Goal: Task Accomplishment & Management: Complete application form

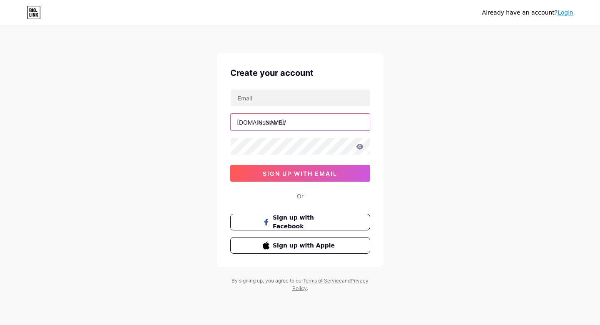
click at [277, 127] on input "text" at bounding box center [300, 122] width 139 height 17
click at [258, 120] on div "[DOMAIN_NAME]/" at bounding box center [261, 122] width 49 height 9
click at [317, 114] on input "text" at bounding box center [300, 122] width 139 height 17
paste input "jayaslot"
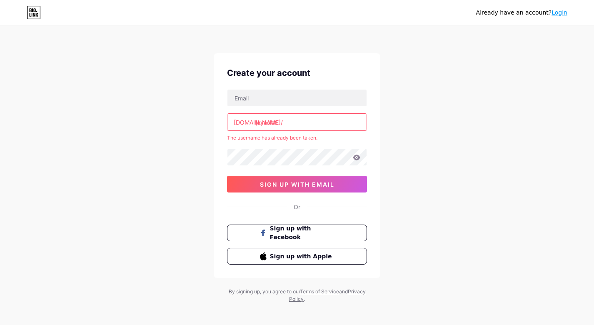
paste input "luanaarisha40gmail.comprofile image luanaarisha"
drag, startPoint x: 290, startPoint y: 125, endPoint x: 119, endPoint y: 122, distance: 171.6
click at [119, 122] on div "Already have an account? Login Create your account bio.link/ jayaslot The usern…" at bounding box center [297, 164] width 594 height 329
paste input "text"
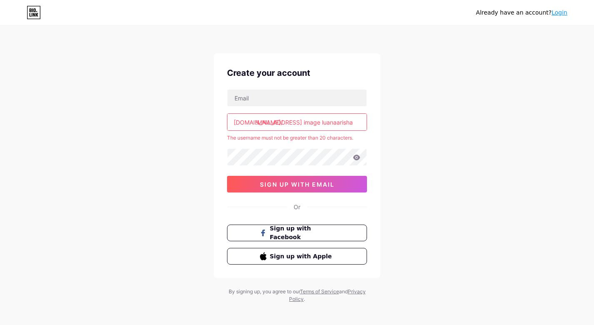
paste input "luanaarisha40gmail.comprofile image luanaarisha"
paste input "text"
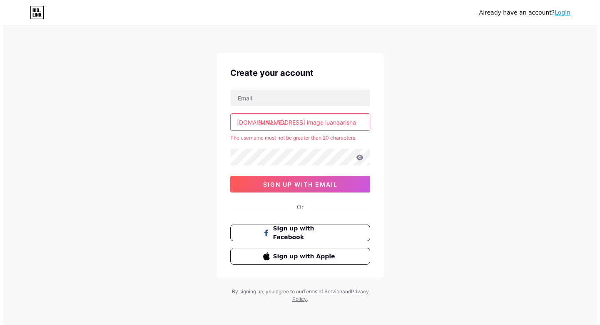
scroll to position [0, 0]
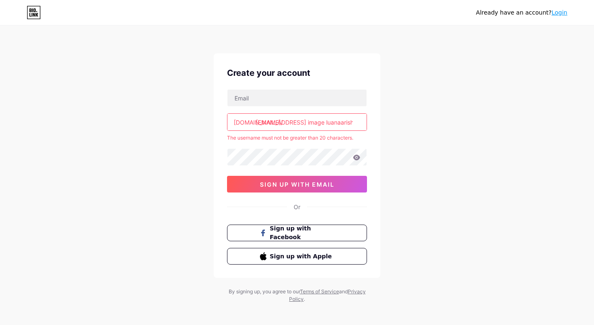
click at [287, 124] on input "luanaarisha40@gmail.comprofile image luanaarisha" at bounding box center [296, 122] width 139 height 17
paste input "text"
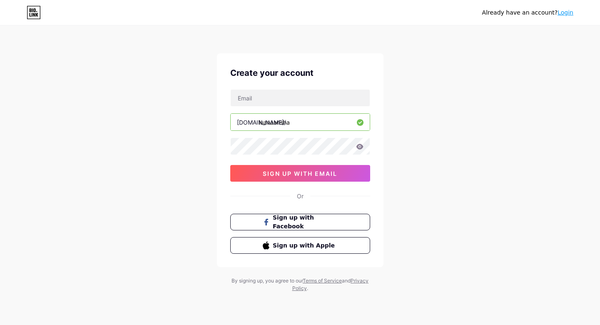
type input "luanaarisha"
click at [423, 130] on div "Already have an account? Login Create your account bio.link/ luanaarisha sign u…" at bounding box center [300, 159] width 600 height 319
click at [286, 175] on span "sign up with email" at bounding box center [300, 173] width 75 height 7
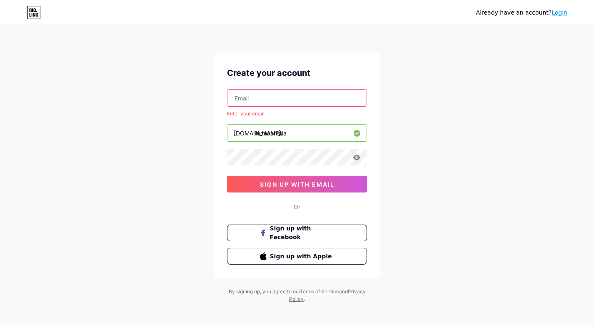
click at [275, 102] on input "text" at bounding box center [296, 98] width 139 height 17
type input "[EMAIL_ADDRESS][DOMAIN_NAME]"
click at [445, 121] on div "Already have an account? Login Create your account luanaarisha40@gmail.com Ente…" at bounding box center [297, 164] width 594 height 329
click at [438, 98] on div "Already have an account? Login Create your account luanaarisha40@gmail.com Ente…" at bounding box center [297, 164] width 594 height 329
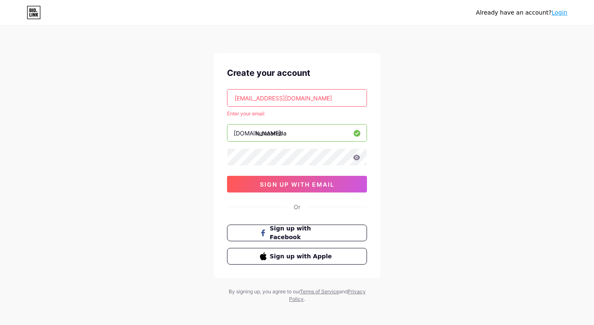
click at [434, 142] on div "Already have an account? Login Create your account luanaarisha40@gmail.com Ente…" at bounding box center [297, 164] width 594 height 329
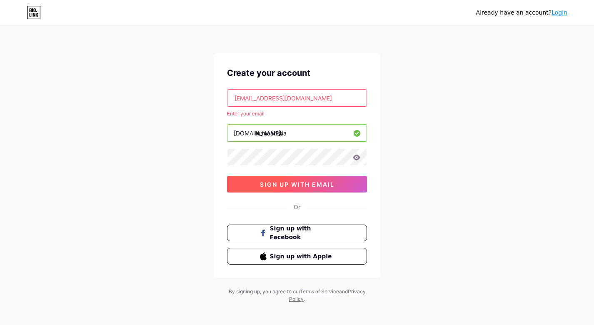
click at [312, 188] on button "sign up with email" at bounding box center [297, 184] width 140 height 17
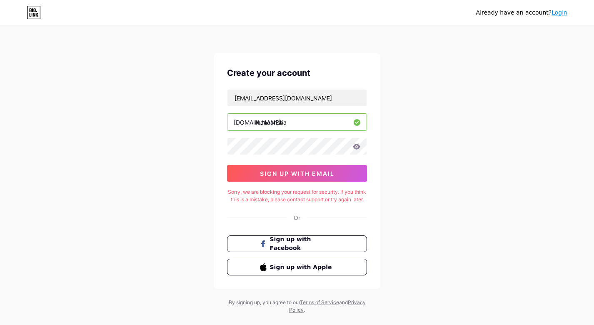
click at [560, 13] on link "Login" at bounding box center [559, 12] width 16 height 7
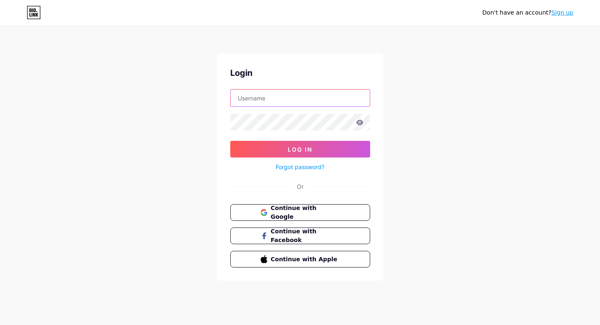
type input "[EMAIL_ADDRESS][DOMAIN_NAME]"
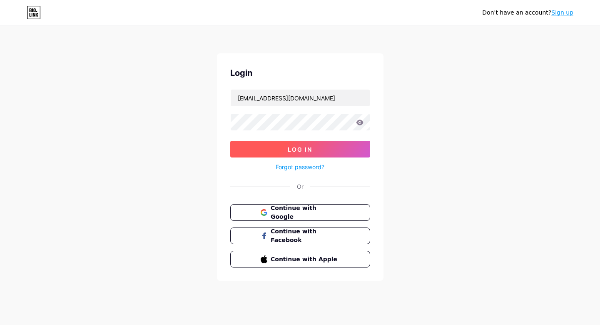
click at [292, 141] on button "Log In" at bounding box center [300, 149] width 140 height 17
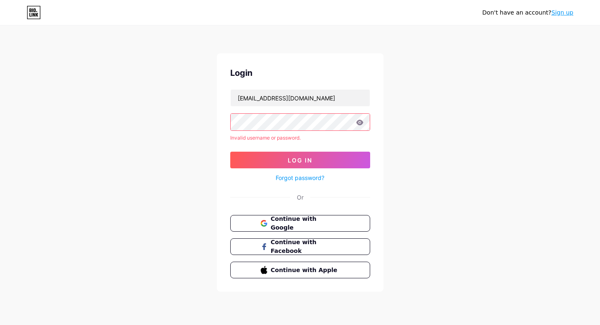
click at [358, 122] on icon at bounding box center [359, 122] width 7 height 5
click at [358, 123] on icon at bounding box center [359, 122] width 7 height 5
click at [311, 175] on link "Forgot password?" at bounding box center [300, 177] width 49 height 9
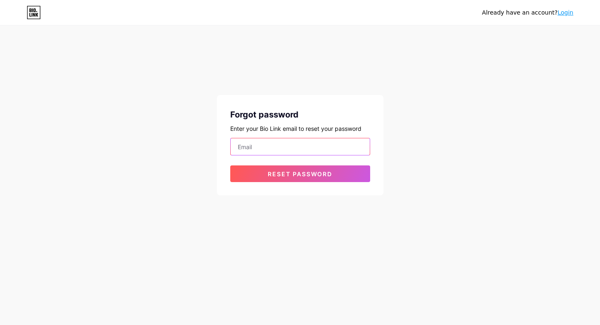
click at [275, 147] on input "email" at bounding box center [300, 146] width 139 height 17
type input "[EMAIL_ADDRESS][DOMAIN_NAME]"
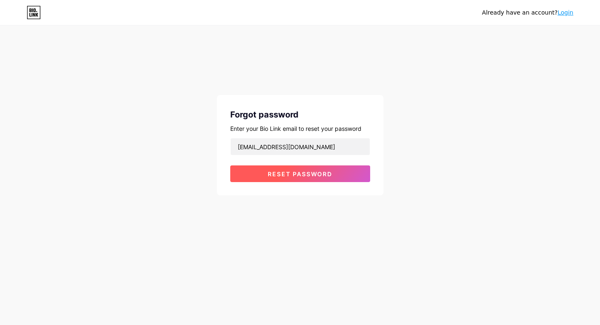
click at [320, 178] on button "Reset password" at bounding box center [300, 173] width 140 height 17
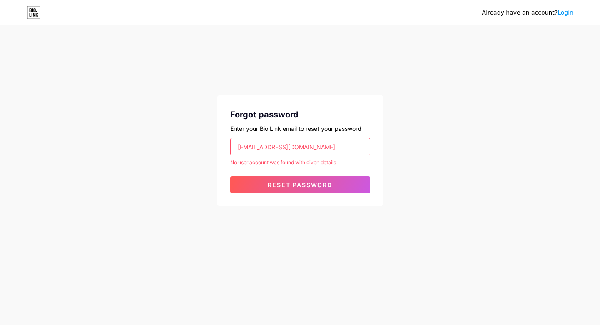
click at [301, 161] on div "No user account was found with given details" at bounding box center [300, 162] width 140 height 7
copy form "No user account was found with given details"
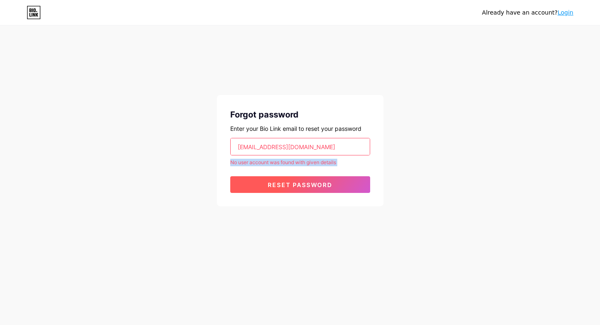
click at [338, 187] on button "Reset password" at bounding box center [300, 184] width 140 height 17
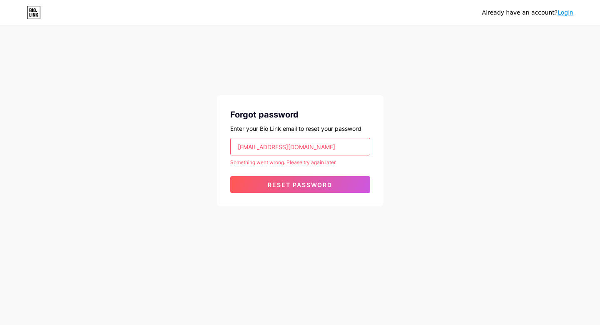
click at [535, 13] on div "Already have an account? Login" at bounding box center [527, 12] width 91 height 9
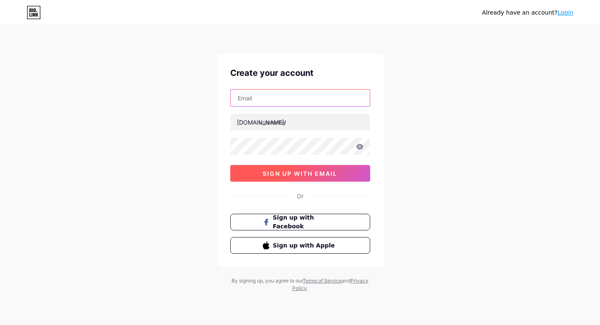
type input "[EMAIL_ADDRESS][DOMAIN_NAME]"
click at [280, 180] on button "sign up with email" at bounding box center [300, 173] width 140 height 17
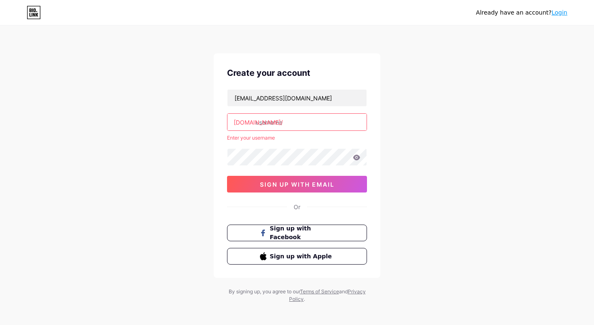
click at [291, 124] on input "text" at bounding box center [296, 122] width 139 height 17
paste input "luanaarisha40"
click at [414, 116] on div "Already have an account? Login Create your account luanaarisha40@gmail.com bio.…" at bounding box center [297, 164] width 594 height 329
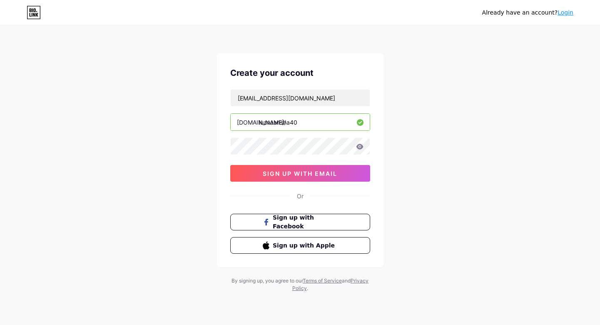
click at [306, 121] on input "luanaarisha40" at bounding box center [300, 122] width 139 height 17
type input "luanaarisha"
click at [435, 143] on div "Already have an account? Login Create your account luanaarisha40@gmail.com bio.…" at bounding box center [300, 159] width 600 height 319
click at [321, 174] on span "sign up with email" at bounding box center [300, 173] width 75 height 7
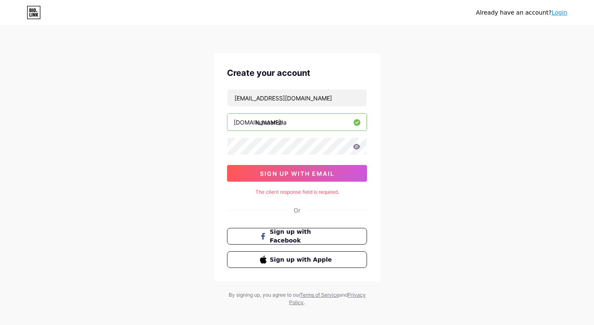
click at [288, 193] on div "The client response field is required." at bounding box center [297, 191] width 140 height 7
click at [345, 189] on div "The client response field is required." at bounding box center [297, 191] width 140 height 7
copy div "The client response field is required."
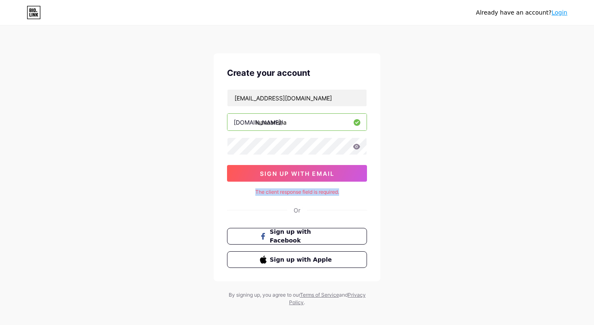
click at [234, 192] on div "The client response field is required." at bounding box center [297, 191] width 140 height 7
click at [317, 100] on input "[EMAIL_ADDRESS][DOMAIN_NAME]" at bounding box center [296, 98] width 139 height 17
click at [446, 106] on div "Already have an account? Login Create your account luanaarisha40@gmail.com bio.…" at bounding box center [297, 166] width 594 height 333
click at [354, 145] on icon at bounding box center [356, 146] width 7 height 5
click at [358, 147] on icon at bounding box center [356, 146] width 7 height 5
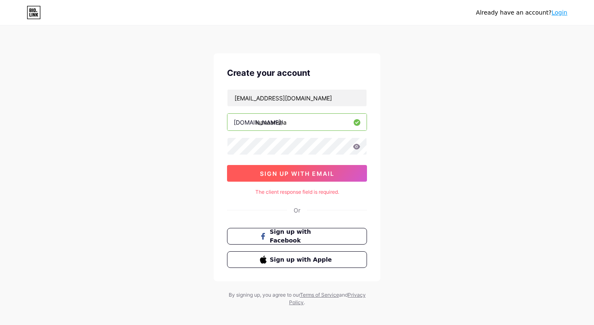
click at [308, 174] on span "sign up with email" at bounding box center [297, 173] width 75 height 7
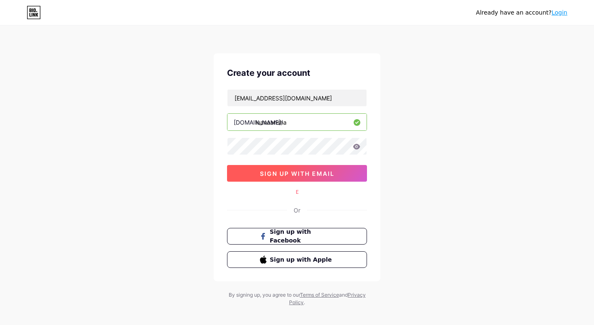
click at [308, 174] on span "sign up with email" at bounding box center [297, 173] width 75 height 7
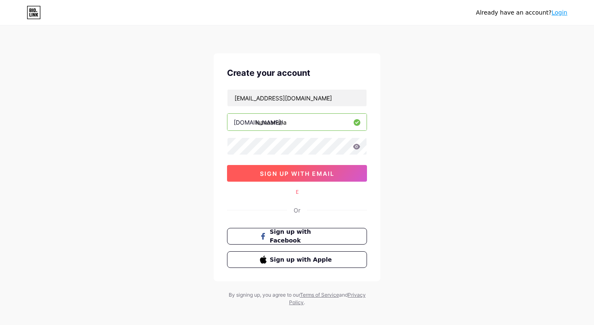
click at [308, 174] on span "sign up with email" at bounding box center [297, 173] width 75 height 7
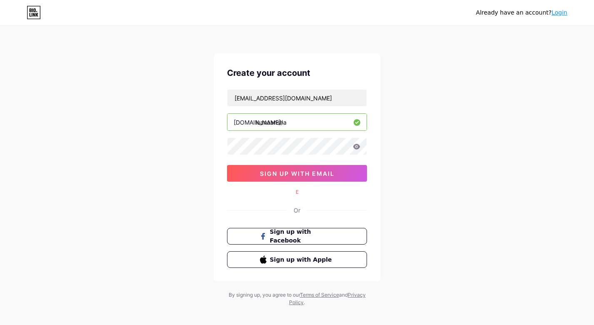
drag, startPoint x: 308, startPoint y: 174, endPoint x: 242, endPoint y: 187, distance: 67.5
click at [242, 191] on div "Create your account luanaarisha40@gmail.com bio.link/ luanaarisha sign up with …" at bounding box center [297, 167] width 167 height 228
click at [325, 106] on input "[EMAIL_ADDRESS][DOMAIN_NAME]" at bounding box center [296, 98] width 139 height 17
click at [436, 134] on div "Already have an account? Login Create your account luanaarisha40@gmail.com bio.…" at bounding box center [297, 166] width 594 height 333
click at [300, 173] on span "sign up with email" at bounding box center [297, 173] width 75 height 7
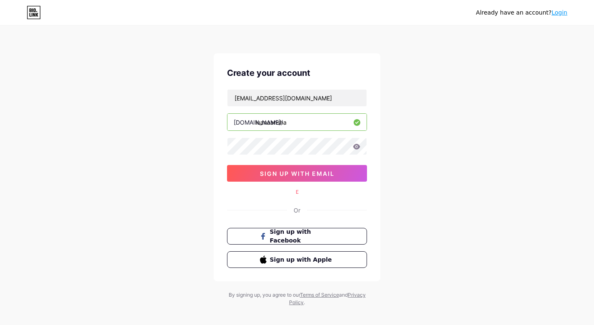
click at [358, 147] on icon at bounding box center [356, 147] width 7 height 6
click at [316, 170] on span "sign up with email" at bounding box center [297, 173] width 75 height 7
click at [296, 169] on button "sign up with email" at bounding box center [297, 173] width 140 height 17
click at [296, 173] on button "sign up with email" at bounding box center [297, 173] width 140 height 17
click at [35, 18] on icon at bounding box center [34, 12] width 14 height 13
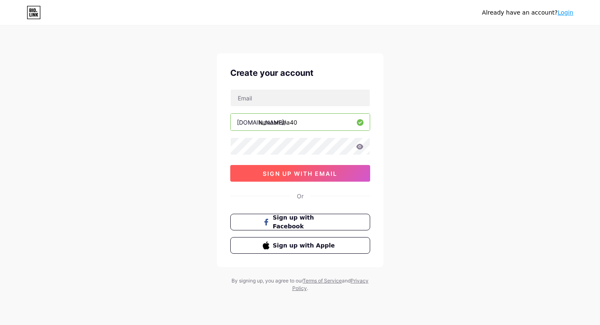
click at [299, 177] on span "sign up with email" at bounding box center [300, 173] width 75 height 7
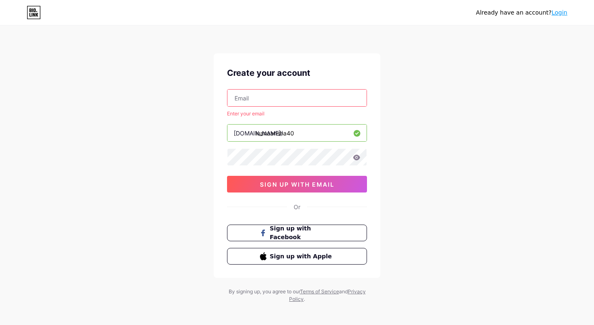
click at [262, 83] on div "Create your account Enter your email [DOMAIN_NAME]/ luanaarisha40 sign up with …" at bounding box center [297, 165] width 167 height 224
click at [265, 96] on input "text" at bounding box center [296, 98] width 139 height 17
type input "[EMAIL_ADDRESS][DOMAIN_NAME]"
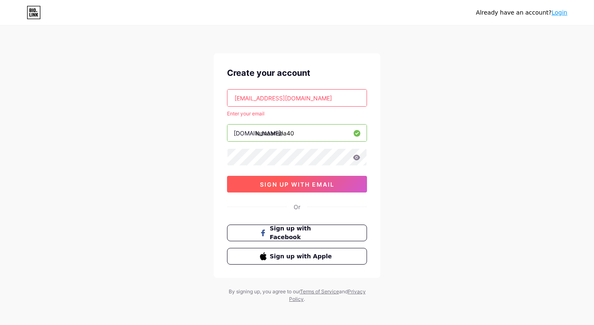
click at [305, 181] on span "sign up with email" at bounding box center [297, 184] width 75 height 7
